Goal: Transaction & Acquisition: Purchase product/service

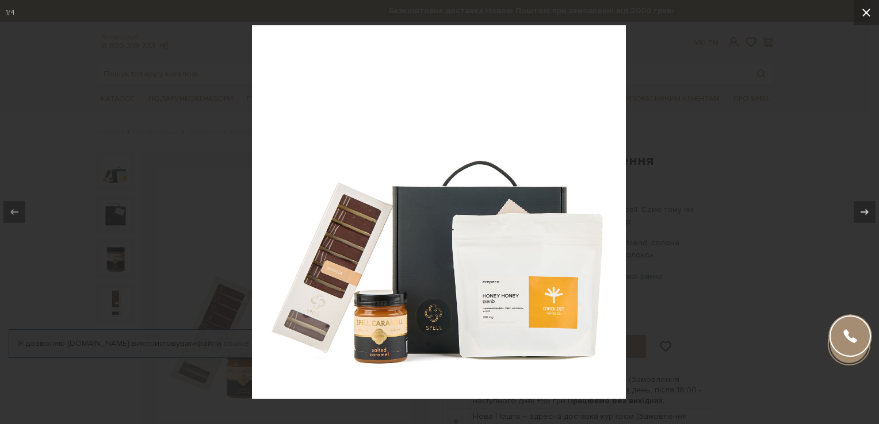
click at [862, 10] on div "1 / 4" at bounding box center [439, 212] width 879 height 424
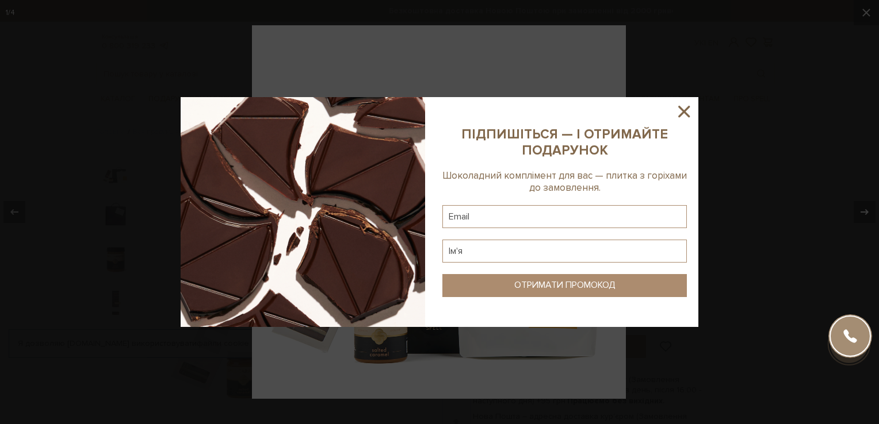
click at [677, 109] on icon at bounding box center [684, 112] width 20 height 20
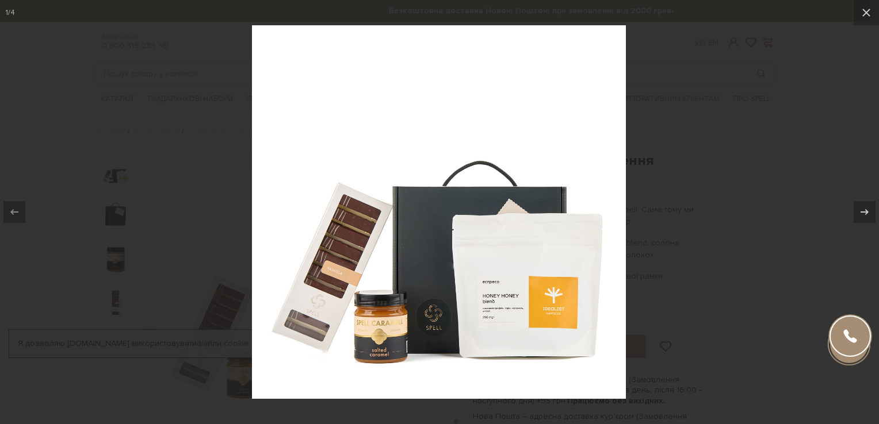
click at [434, 263] on img at bounding box center [439, 212] width 374 height 374
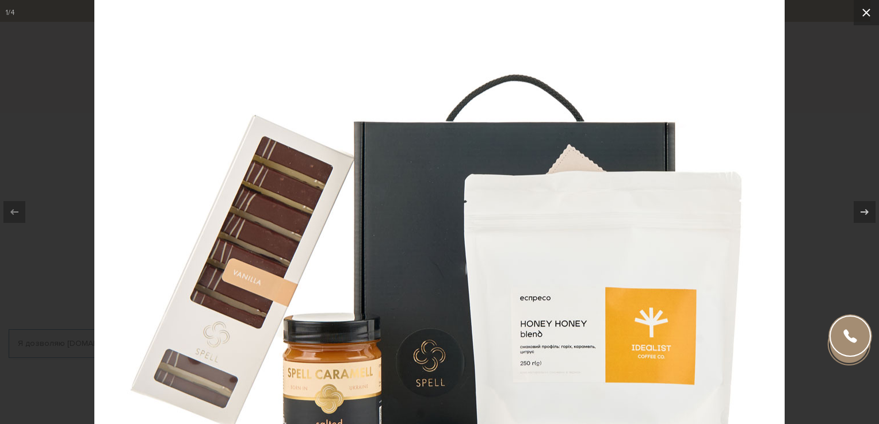
click at [869, 11] on icon at bounding box center [866, 13] width 14 height 14
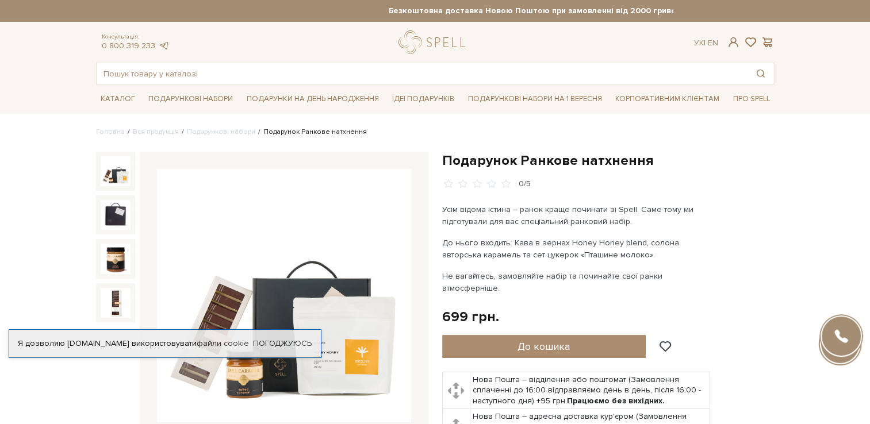
click at [573, 241] on p "До нього входить: Кава в зернах Honey Honey blend, солона авторська карамель та…" at bounding box center [577, 249] width 270 height 24
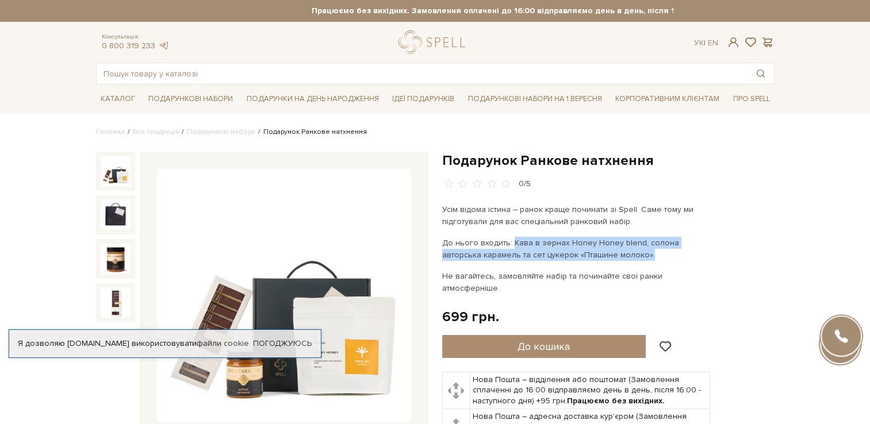
drag, startPoint x: 513, startPoint y: 238, endPoint x: 623, endPoint y: 255, distance: 111.6
click at [623, 255] on p "До нього входить: Кава в зернах Honey Honey blend, солона авторська карамель та…" at bounding box center [577, 249] width 270 height 24
copy p "Кава в зернах Honey Honey blend, солона авторська карамель та сет цукерок «Пташ…"
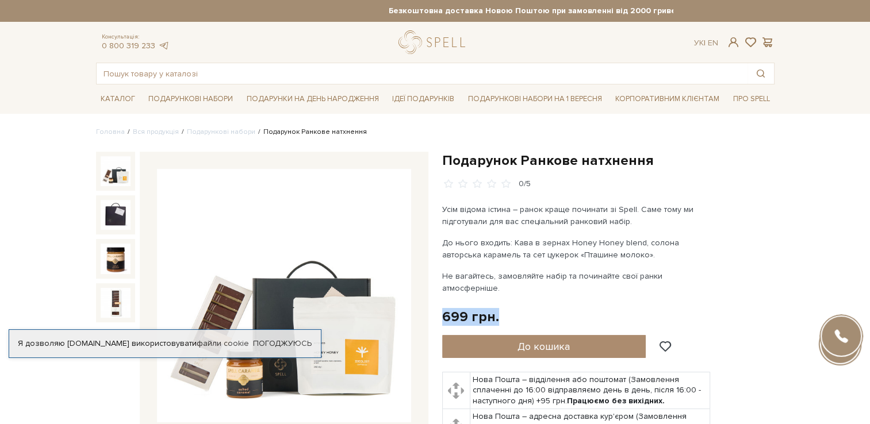
drag, startPoint x: 507, startPoint y: 307, endPoint x: 441, endPoint y: 304, distance: 66.2
click at [441, 304] on div "Подарунок Ранкове натхнення 0/5" at bounding box center [608, 348] width 346 height 392
copy div "699 грн."
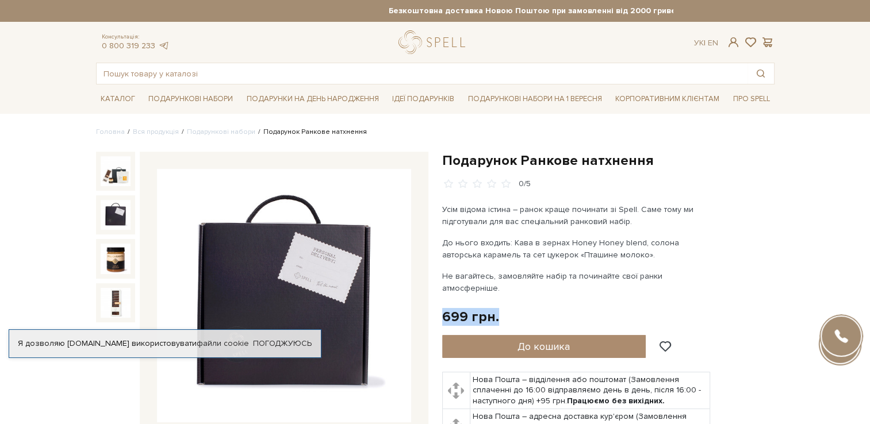
click at [118, 220] on img at bounding box center [116, 215] width 30 height 30
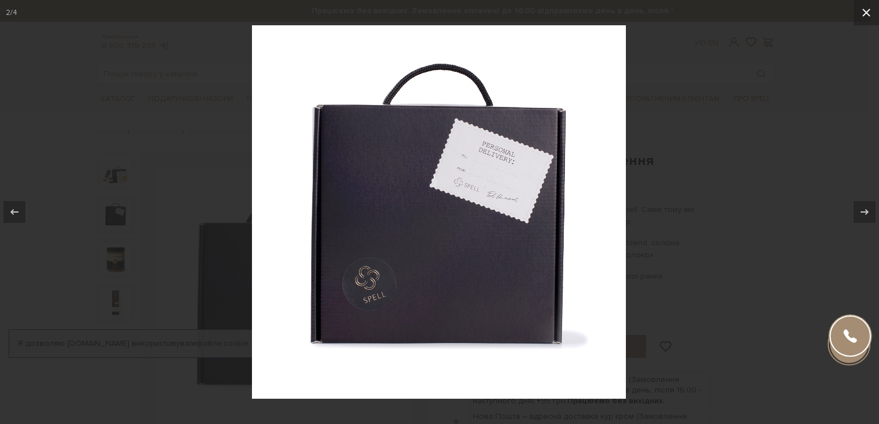
click at [865, 8] on icon at bounding box center [866, 13] width 14 height 14
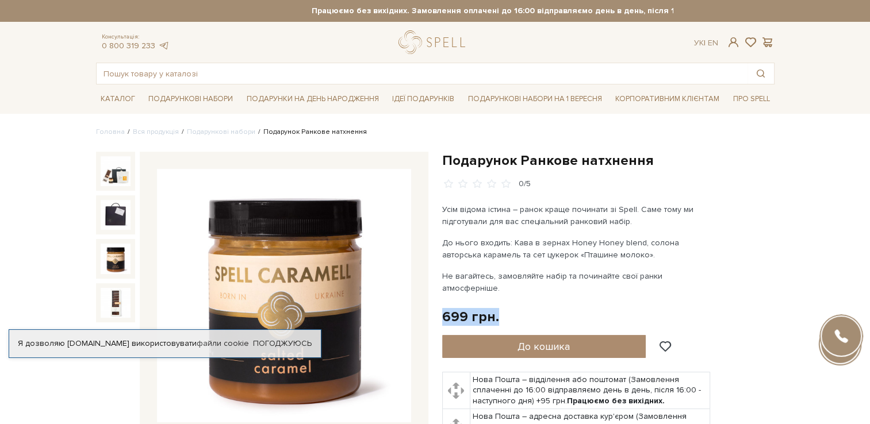
click at [116, 259] on img at bounding box center [116, 259] width 30 height 30
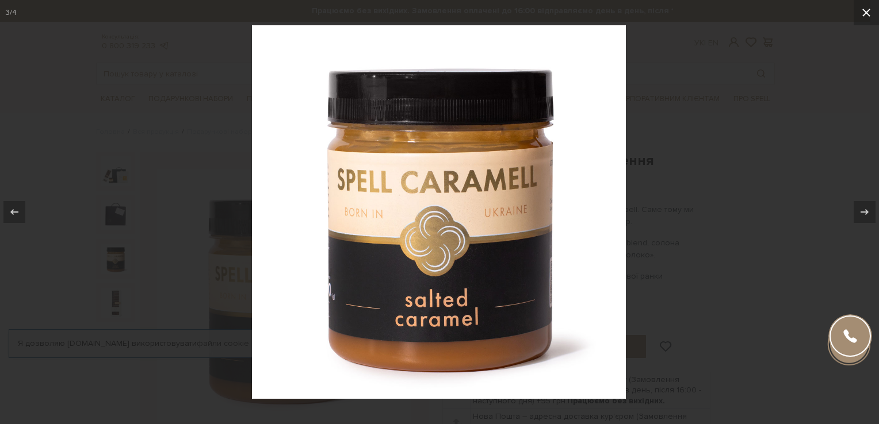
click at [856, 18] on button at bounding box center [865, 12] width 25 height 25
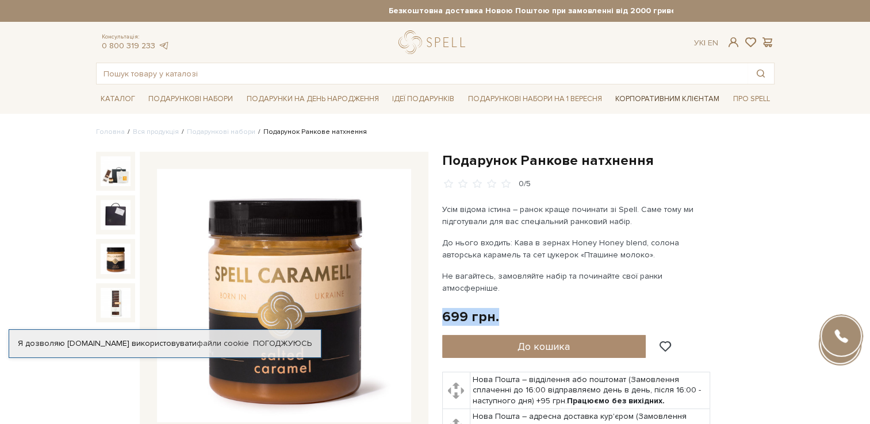
click at [642, 102] on link "Корпоративним клієнтам" at bounding box center [667, 99] width 113 height 20
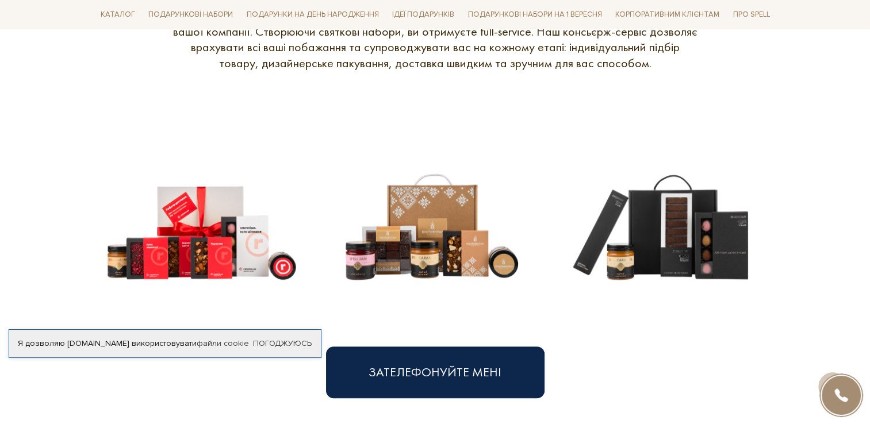
scroll to position [517, 0]
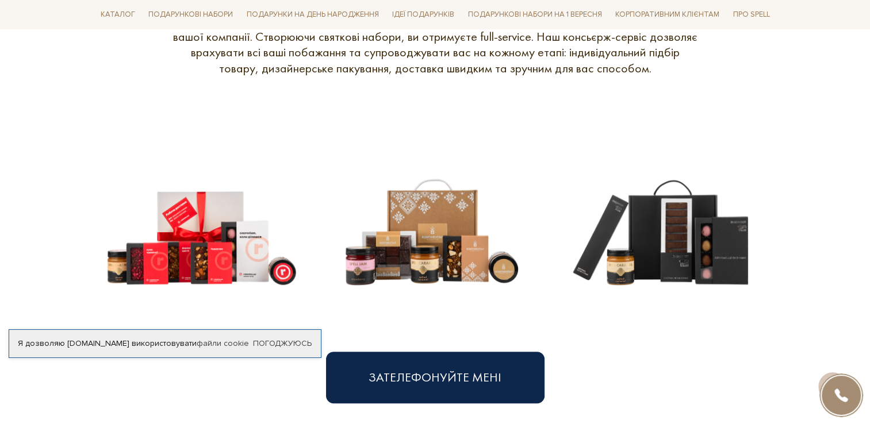
click at [416, 254] on img at bounding box center [432, 219] width 212 height 212
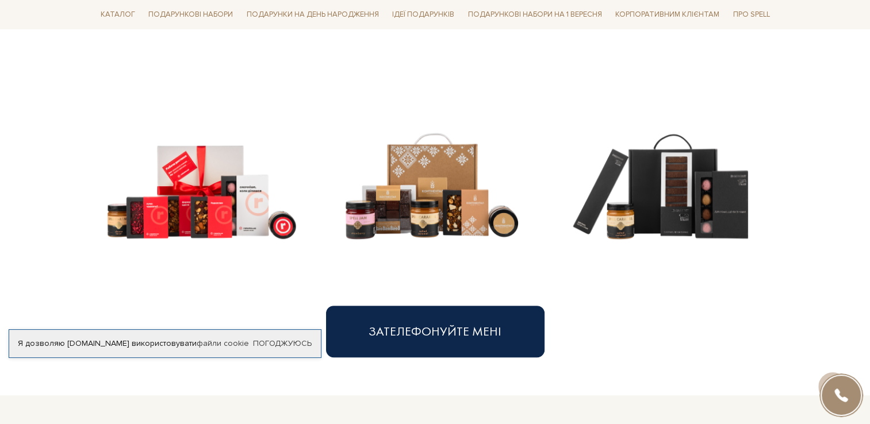
scroll to position [575, 0]
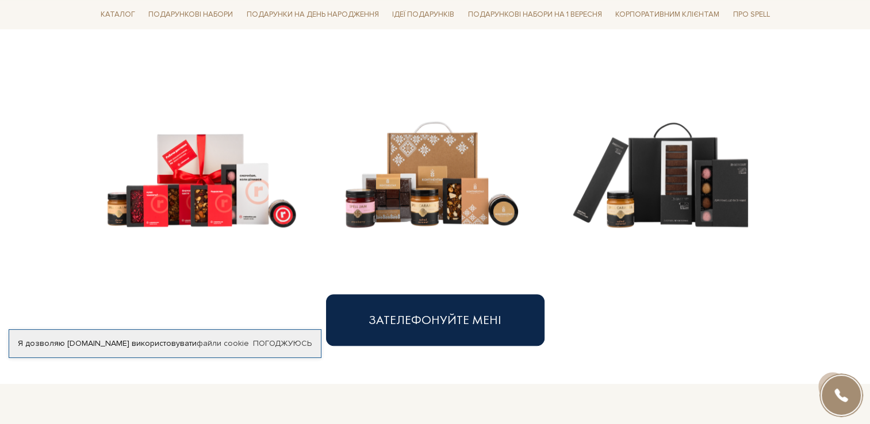
click at [421, 206] on img at bounding box center [432, 161] width 212 height 212
click at [259, 197] on img at bounding box center [202, 161] width 212 height 212
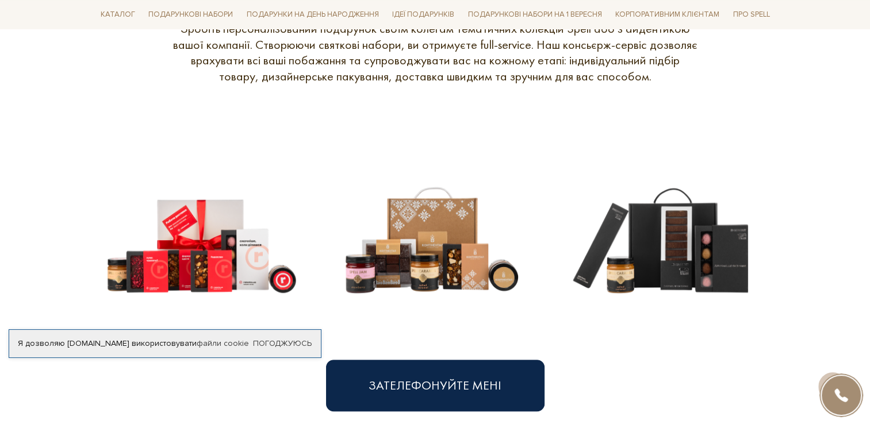
scroll to position [517, 0]
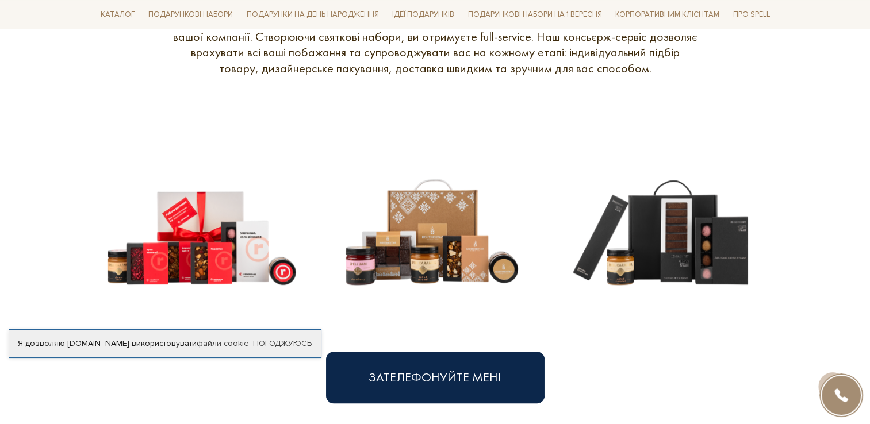
click at [441, 250] on img at bounding box center [432, 219] width 212 height 212
click at [448, 227] on img at bounding box center [432, 219] width 212 height 212
click at [444, 238] on img at bounding box center [432, 219] width 212 height 212
click at [444, 237] on img at bounding box center [432, 219] width 212 height 212
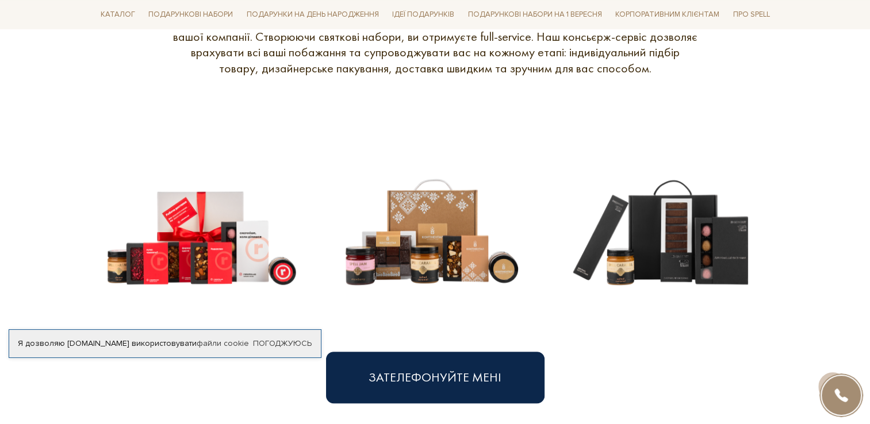
click at [650, 254] on img at bounding box center [662, 219] width 212 height 212
click at [199, 232] on img at bounding box center [202, 219] width 212 height 212
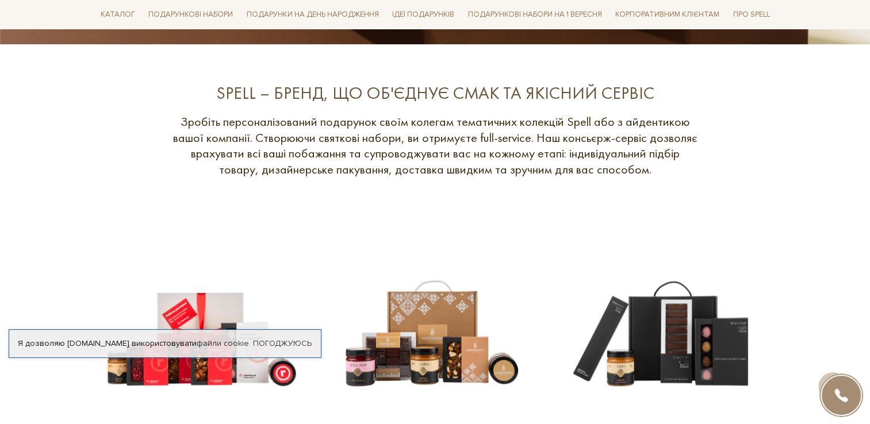
scroll to position [345, 0]
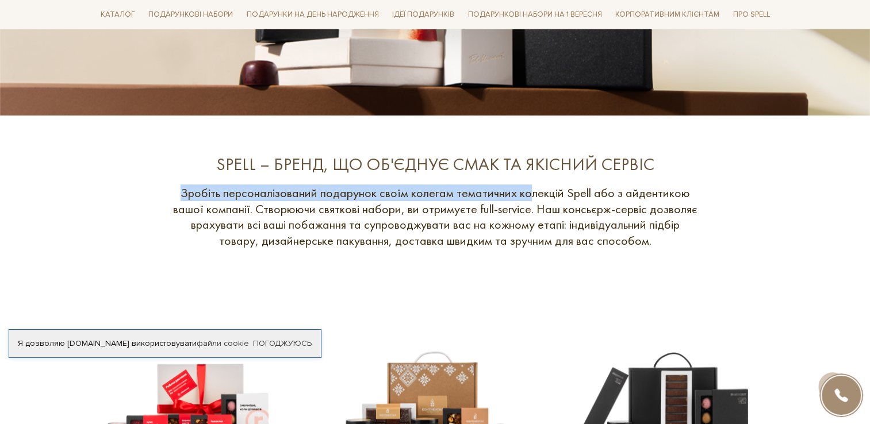
drag, startPoint x: 187, startPoint y: 193, endPoint x: 529, endPoint y: 190, distance: 342.1
click at [529, 190] on p "Зробіть персоналізований подарунок своїм колегам тематичних колекцій Spell або …" at bounding box center [435, 216] width 529 height 63
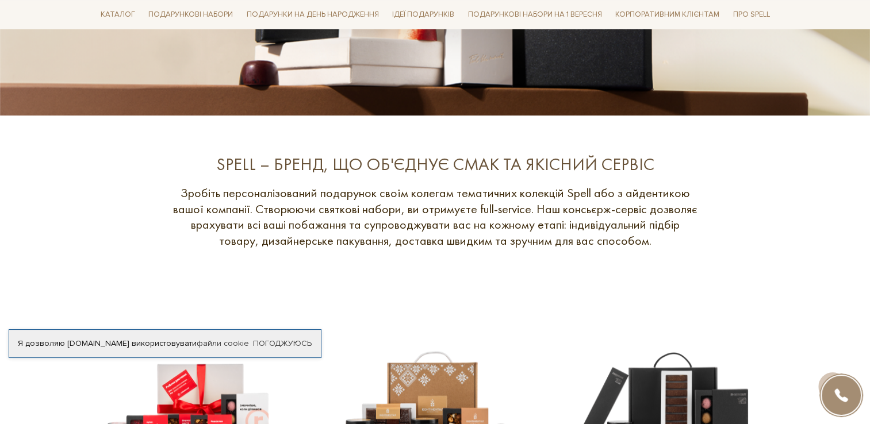
click at [506, 233] on p "Зробіть персоналізований подарунок своїм колегам тематичних колекцій Spell або …" at bounding box center [435, 216] width 529 height 63
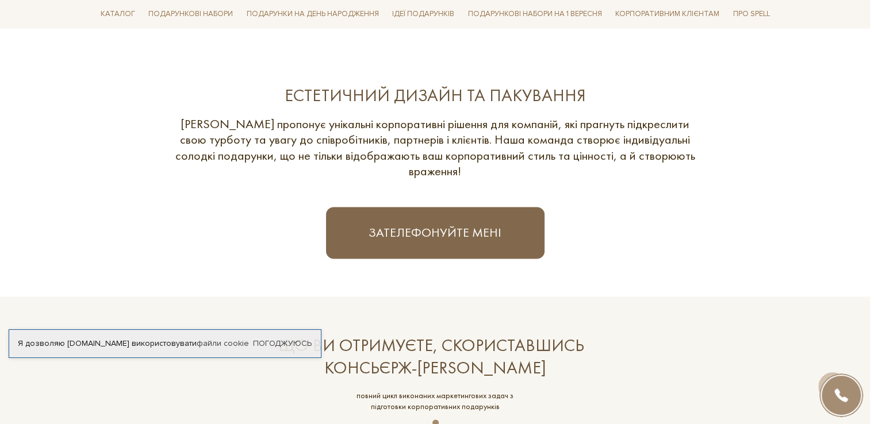
scroll to position [1667, 0]
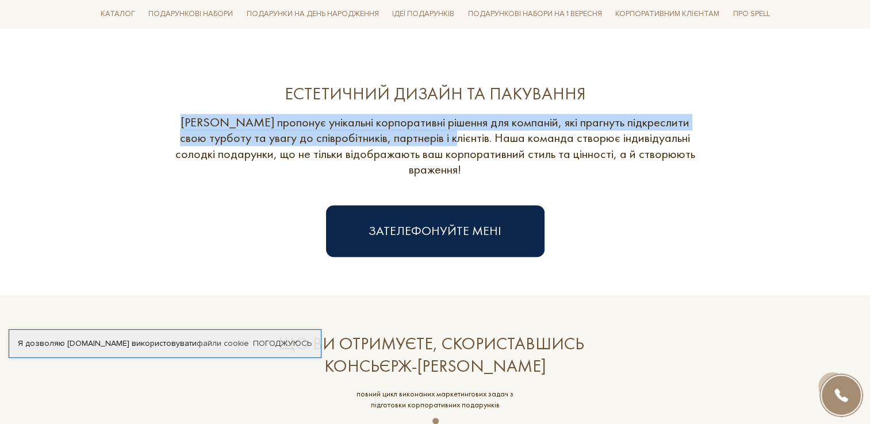
drag, startPoint x: 172, startPoint y: 122, endPoint x: 398, endPoint y: 137, distance: 225.9
click at [398, 137] on div "​​Spell пропонує унікальні корпоративні рішення для компаній, які прагнуть підк…" at bounding box center [435, 145] width 529 height 63
copy div "Spell пропонує унікальні корпоративні рішення для компаній, які прагнуть підкре…"
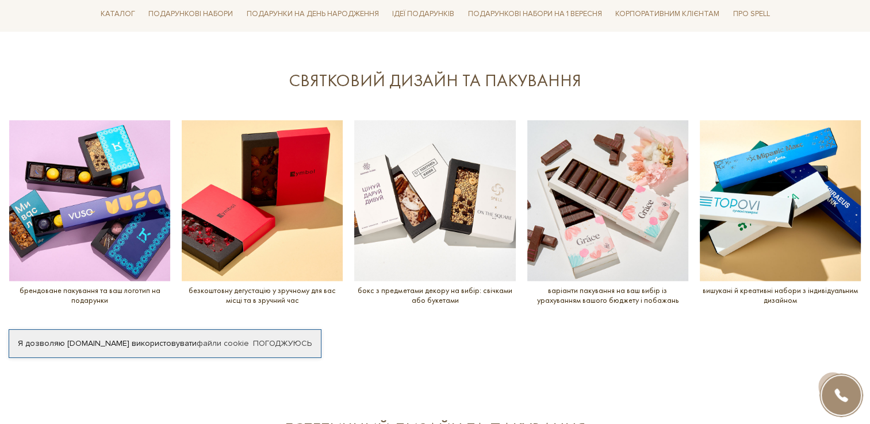
scroll to position [1267, 0]
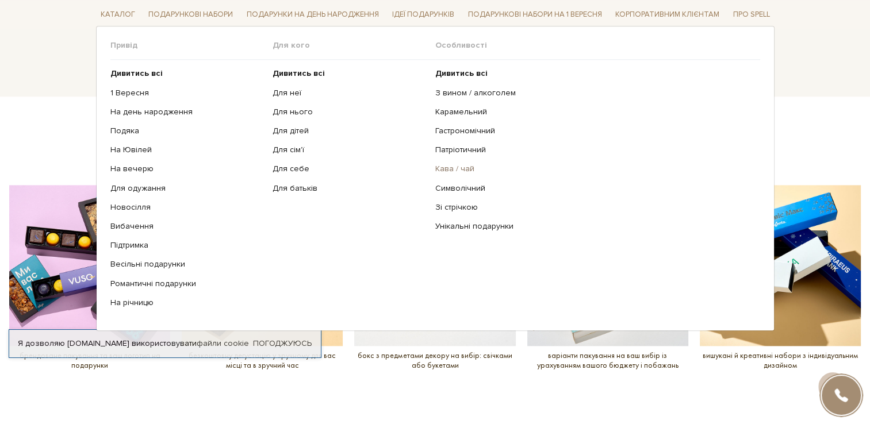
click at [444, 169] on link "Кава / чай" at bounding box center [593, 169] width 316 height 10
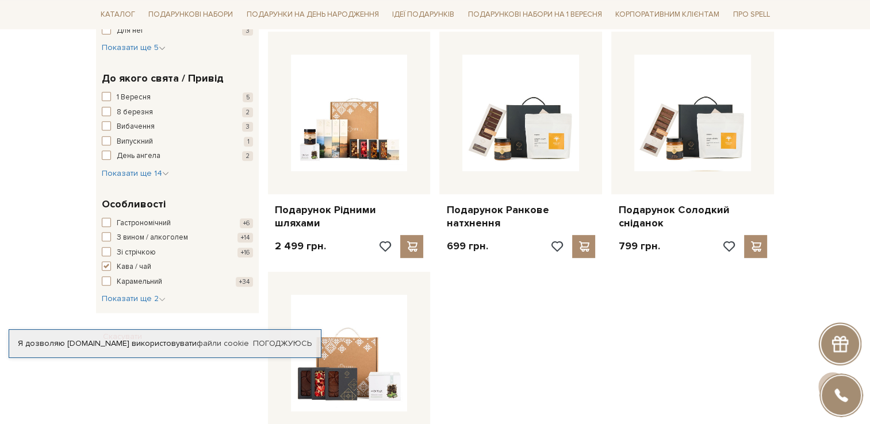
scroll to position [402, 0]
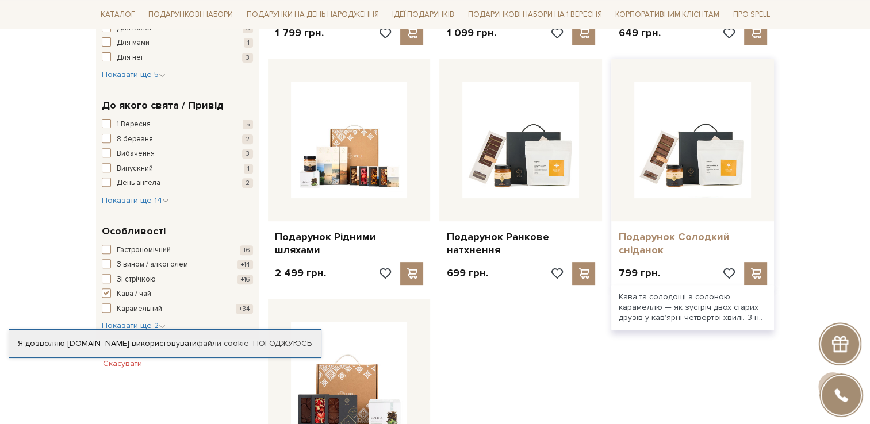
click at [653, 239] on link "Подарунок Солодкий сніданок" at bounding box center [692, 244] width 149 height 27
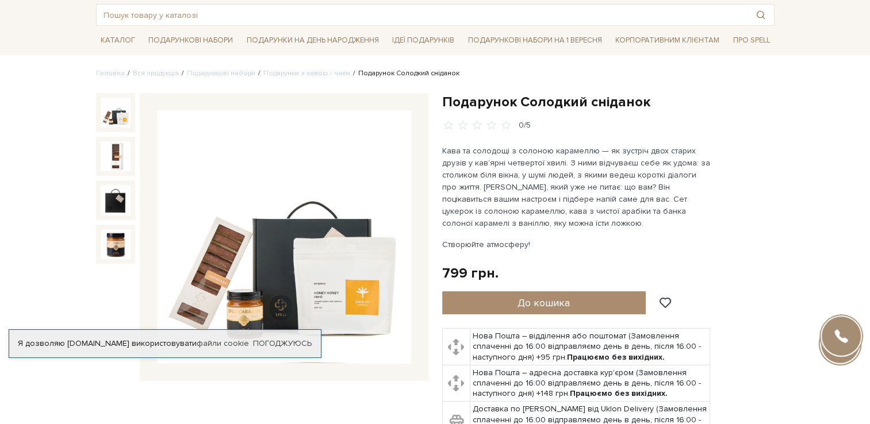
scroll to position [57, 0]
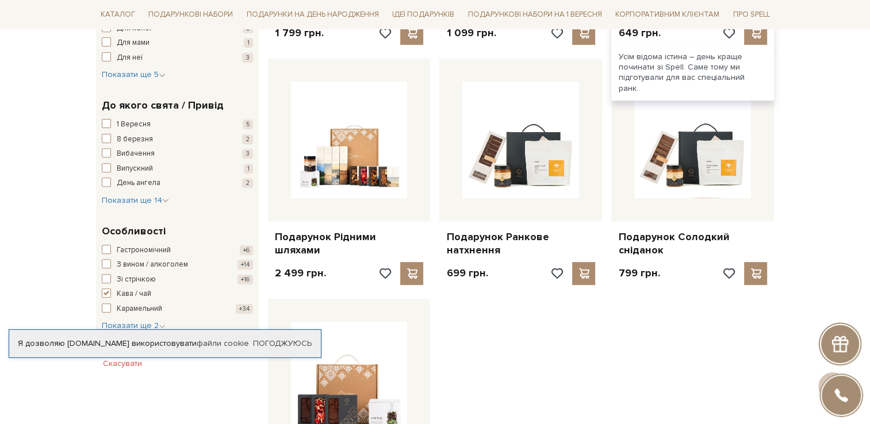
scroll to position [172, 0]
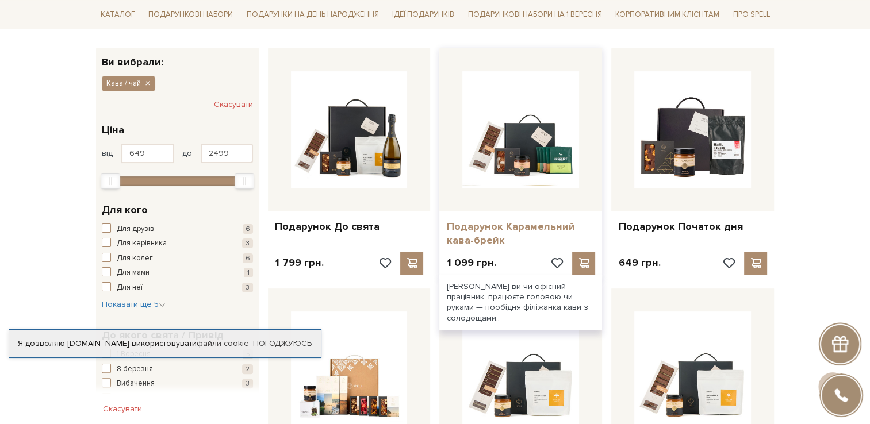
click at [550, 222] on link "Подарунок Карамельний кава-брейк" at bounding box center [520, 233] width 149 height 27
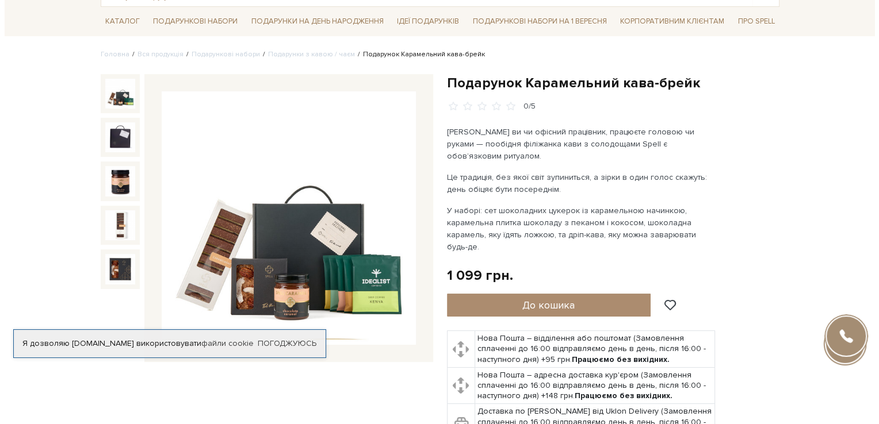
scroll to position [230, 0]
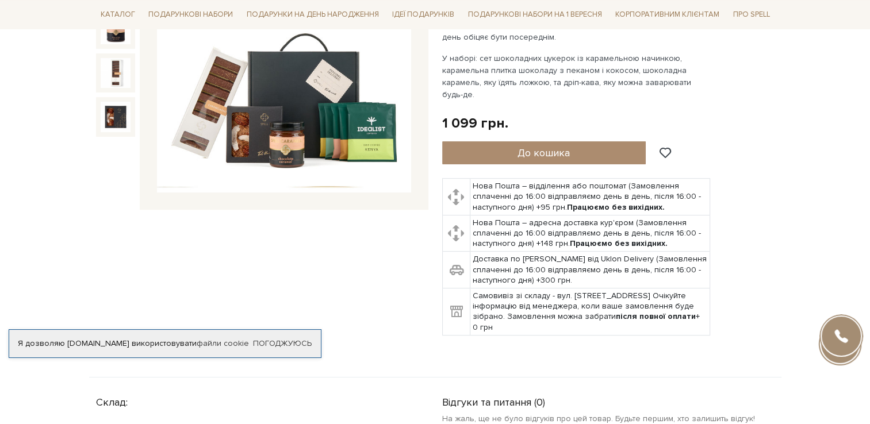
click at [277, 148] on img at bounding box center [284, 66] width 254 height 254
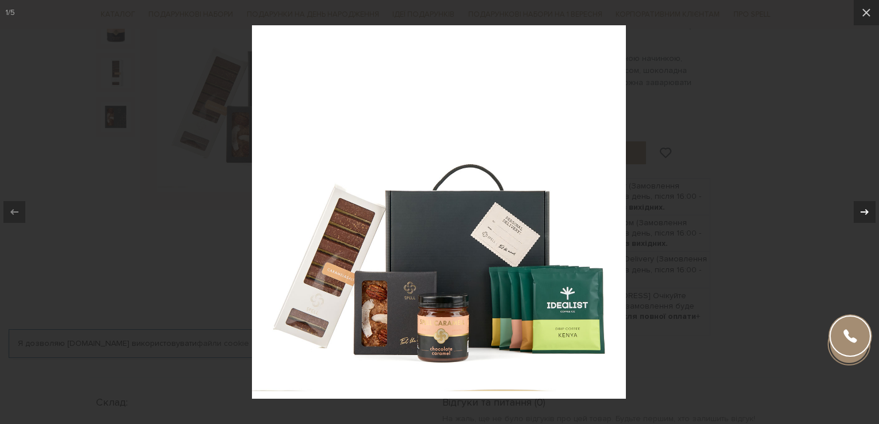
click at [860, 207] on icon at bounding box center [864, 212] width 14 height 14
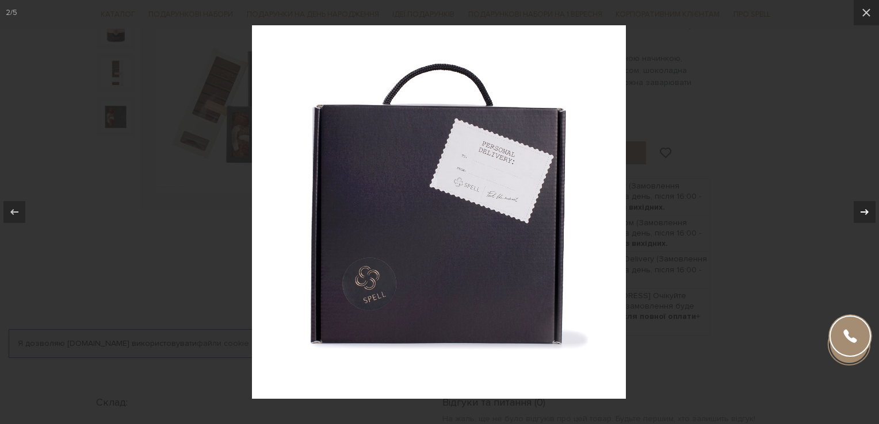
click at [860, 207] on icon at bounding box center [864, 212] width 14 height 14
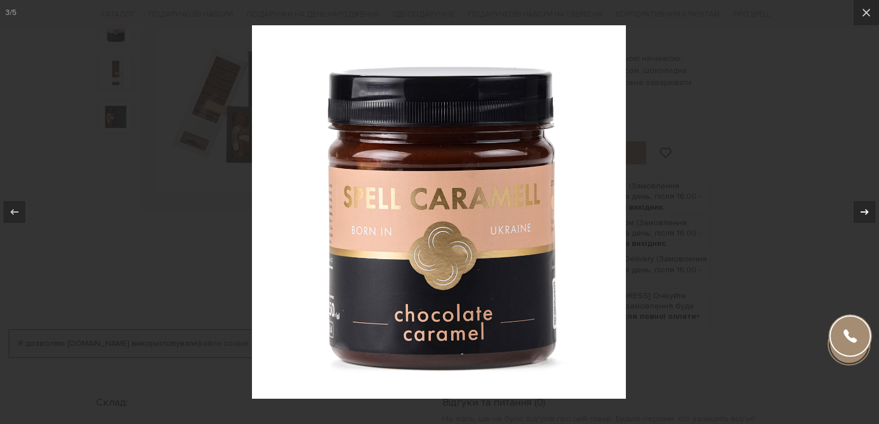
click at [860, 207] on icon at bounding box center [864, 212] width 14 height 14
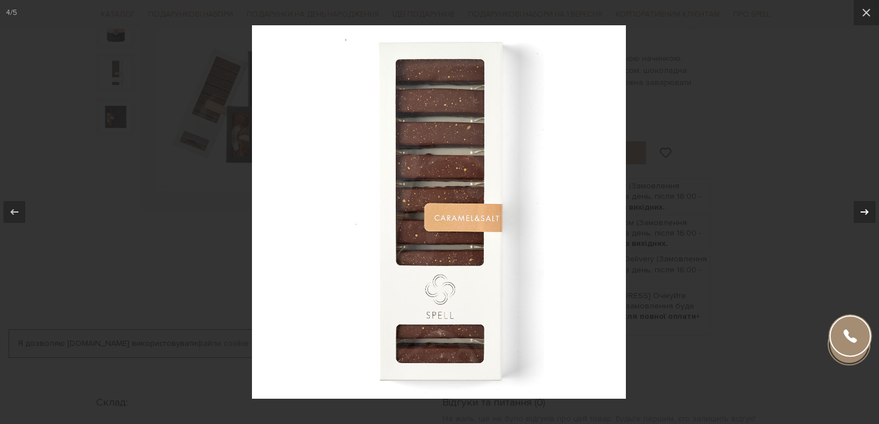
click at [860, 207] on icon at bounding box center [864, 212] width 14 height 14
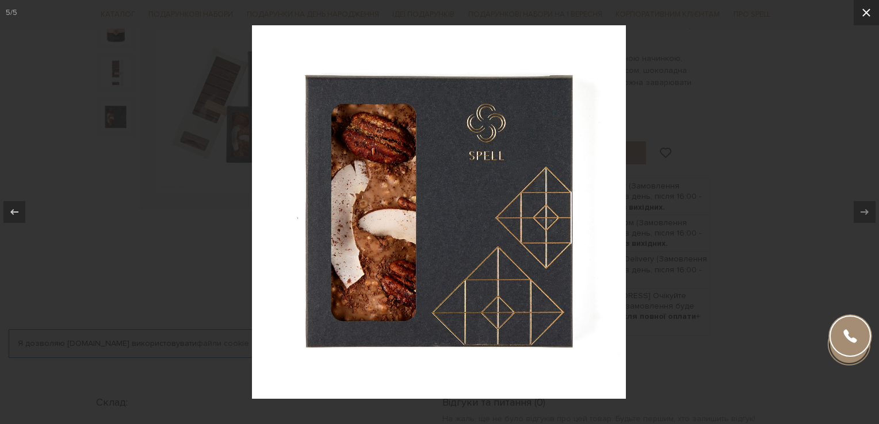
click at [862, 7] on icon at bounding box center [866, 13] width 14 height 14
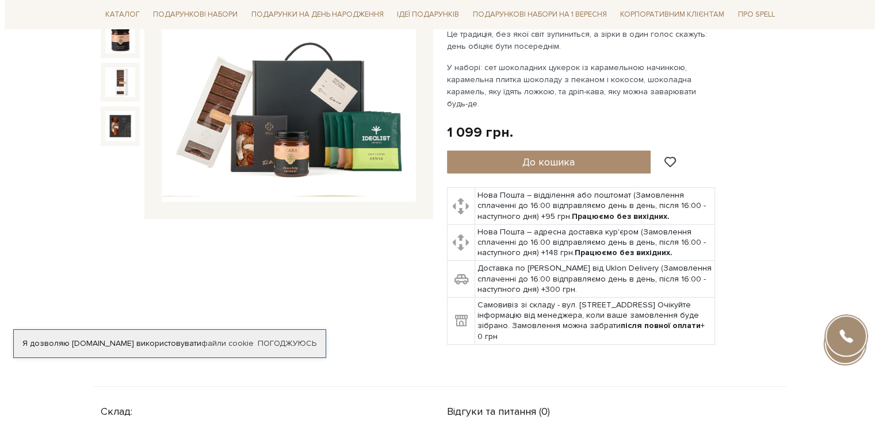
scroll to position [57, 0]
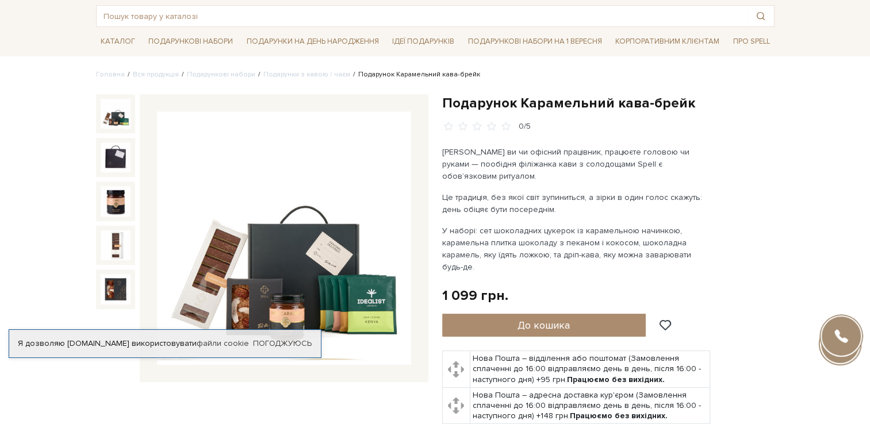
click at [110, 123] on img at bounding box center [116, 114] width 30 height 30
